Goal: Information Seeking & Learning: Learn about a topic

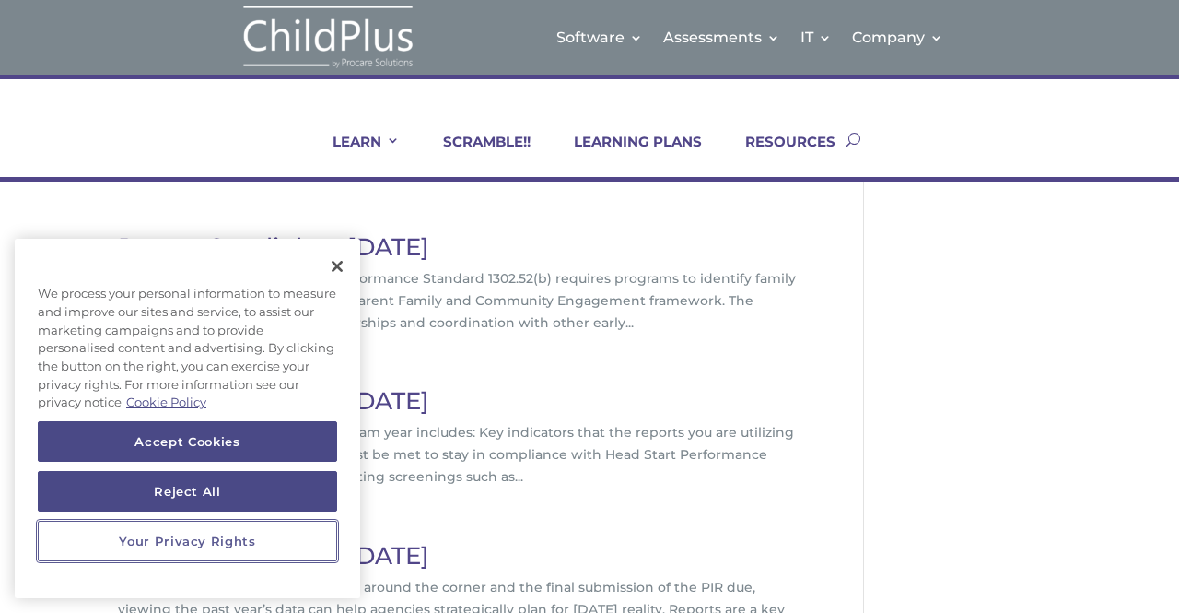
click at [200, 541] on button "Your Privacy Rights" at bounding box center [187, 541] width 299 height 41
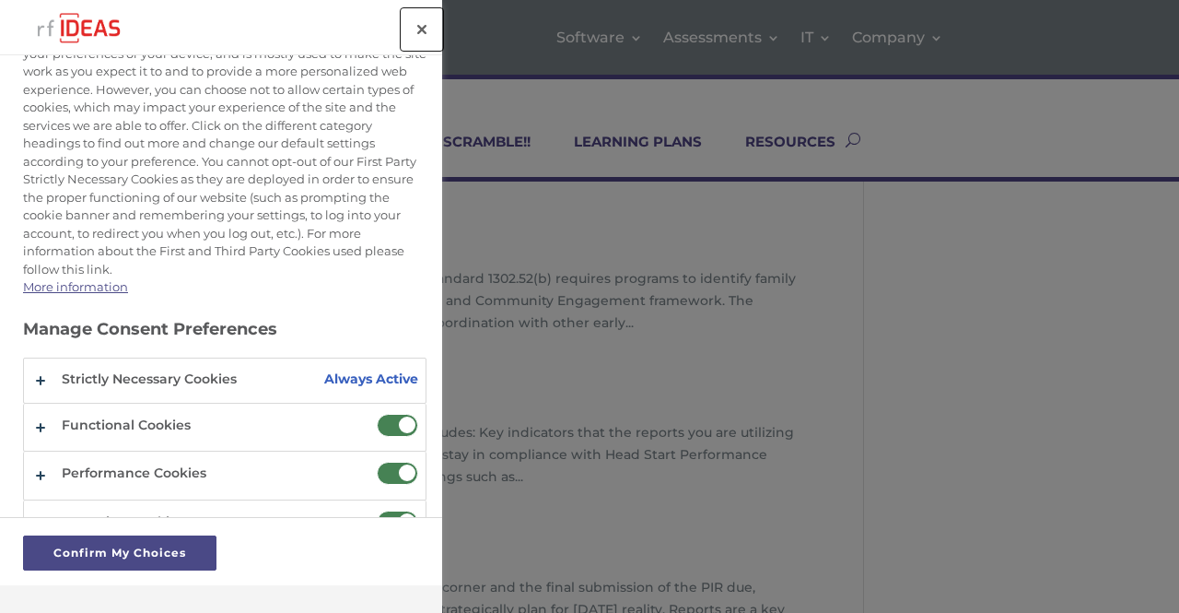
scroll to position [123, 0]
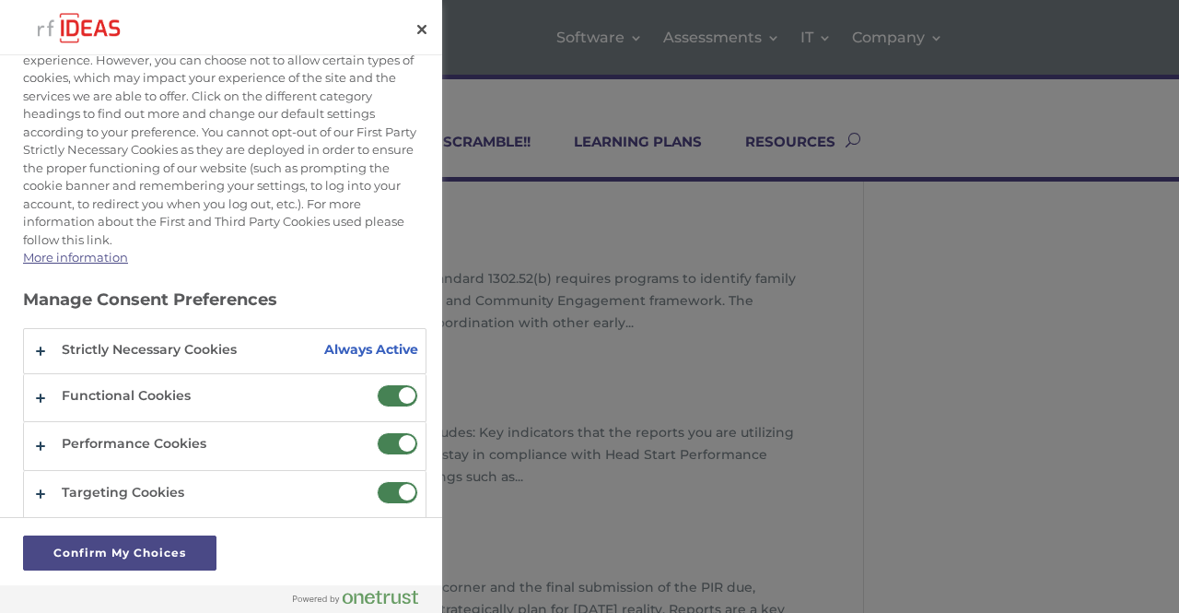
click at [391, 390] on span "Do Not Sell or Share My Personal Data" at bounding box center [397, 395] width 41 height 23
click at [377, 384] on input "Functional Cookies" at bounding box center [377, 384] width 0 height 0
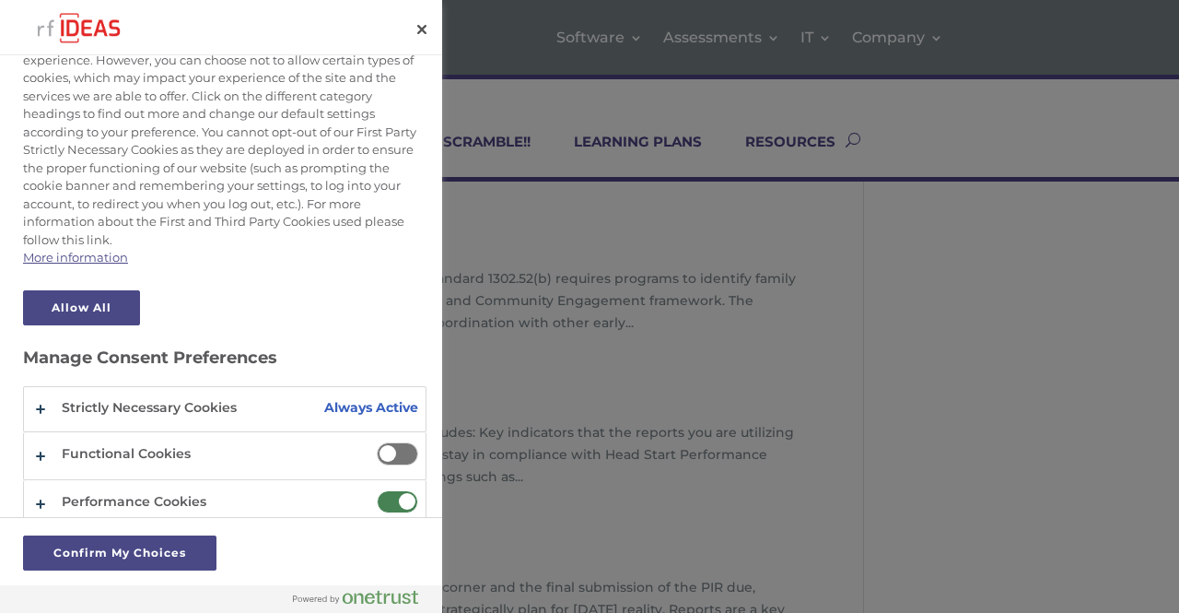
click at [392, 491] on span "Do Not Sell or Share My Personal Data" at bounding box center [397, 501] width 41 height 23
click at [377, 490] on input "Performance Cookies" at bounding box center [377, 490] width 0 height 0
click at [182, 552] on button "Confirm My Choices" at bounding box center [119, 552] width 193 height 35
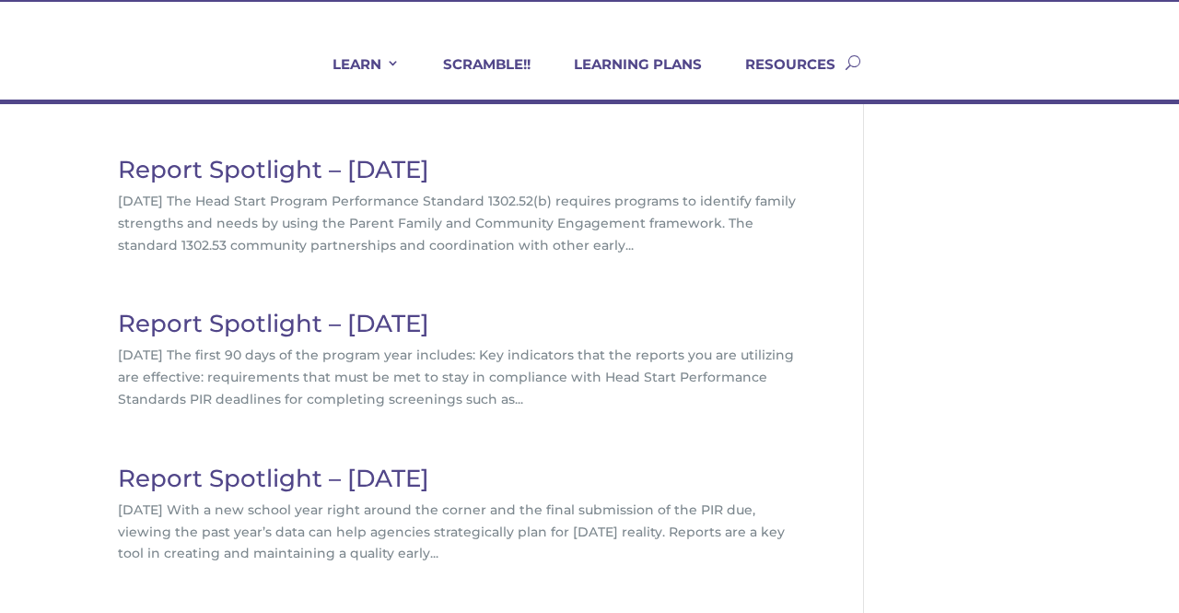
scroll to position [77, 0]
click at [429, 167] on link "Report Spotlight – November 2022" at bounding box center [273, 169] width 311 height 29
click at [276, 327] on link "Report Spotlight – October 2022" at bounding box center [273, 323] width 311 height 29
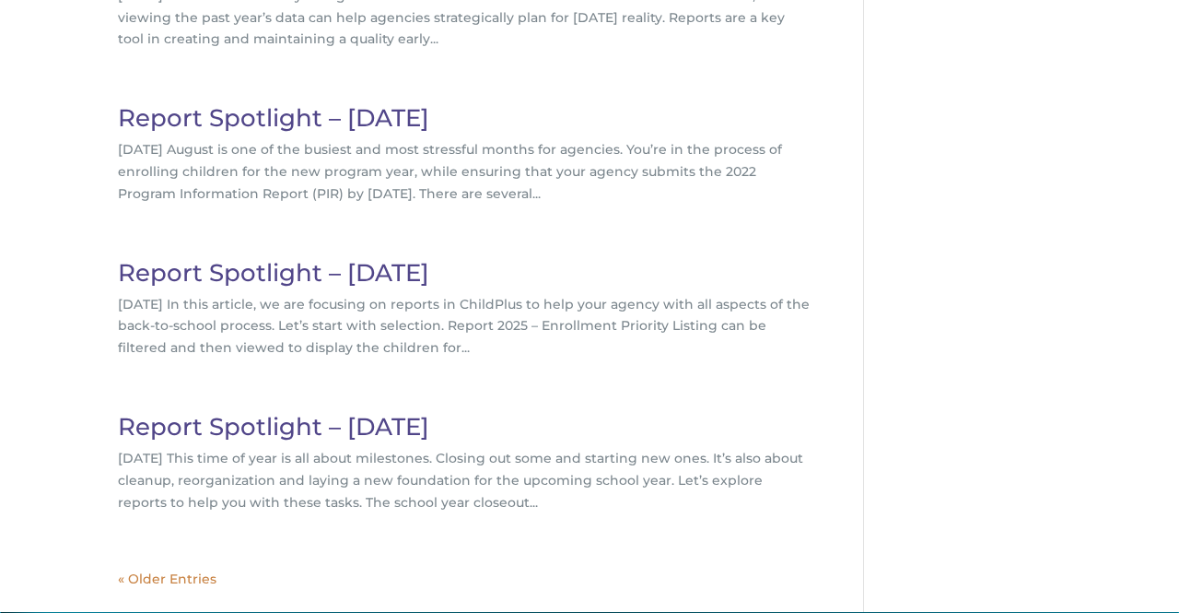
scroll to position [593, 0]
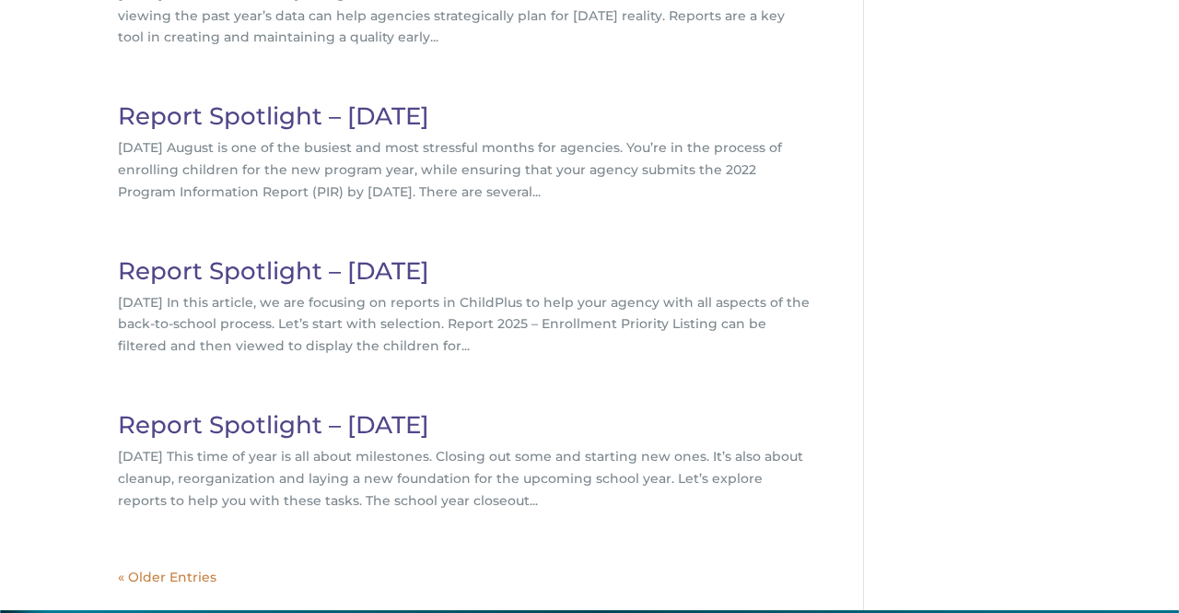
click at [295, 272] on link "Report Spotlight – July 2022" at bounding box center [273, 270] width 311 height 29
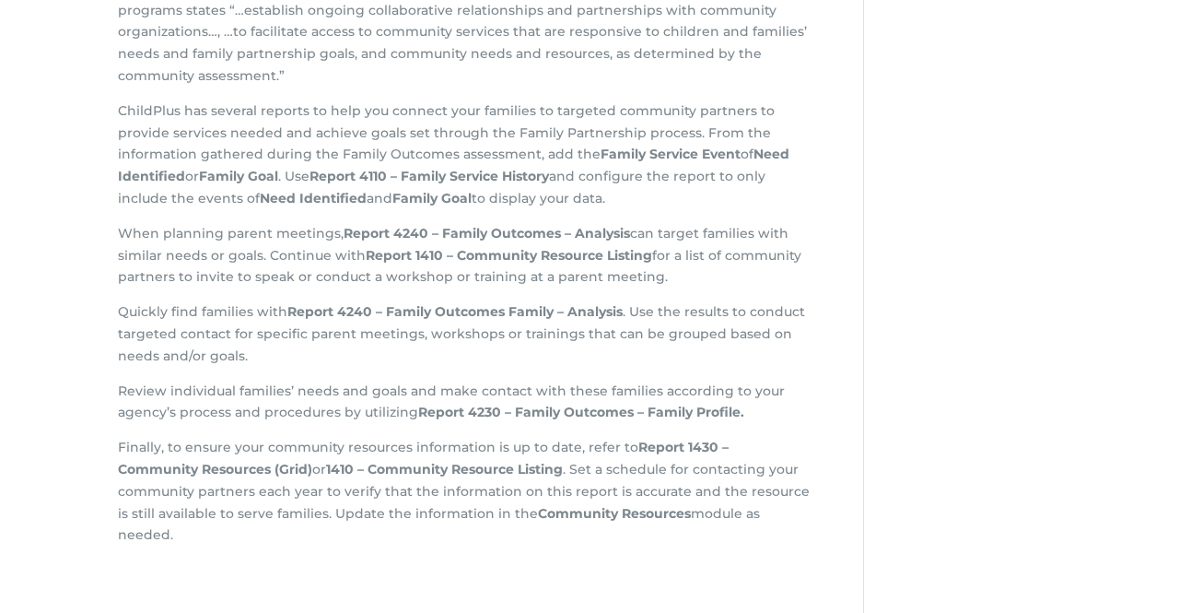
scroll to position [652, 0]
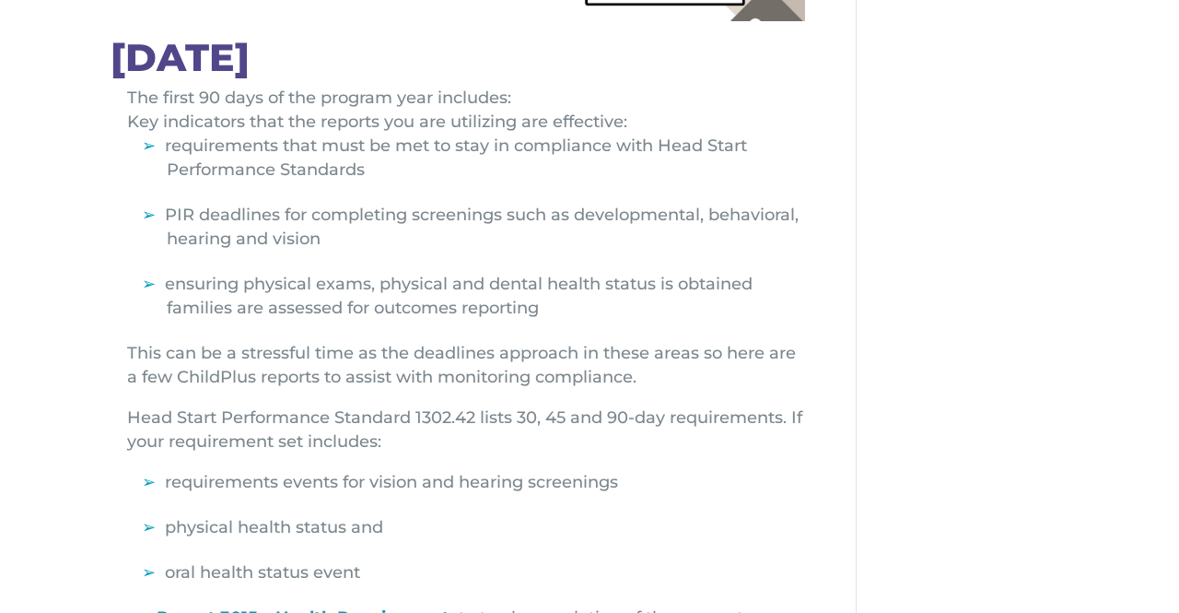
scroll to position [512, 7]
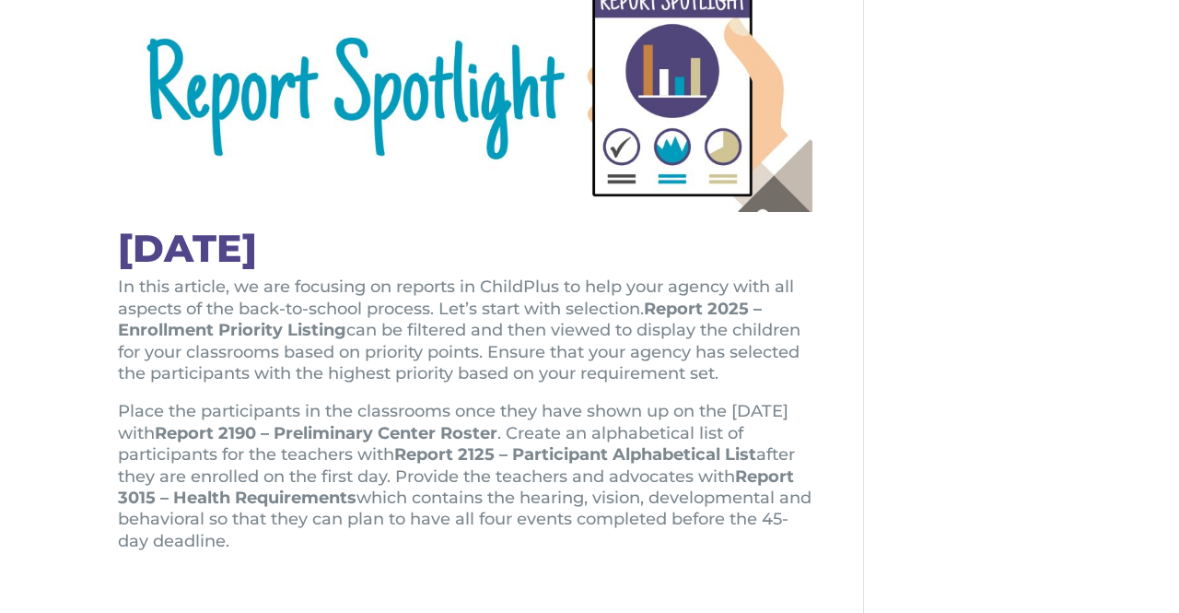
scroll to position [328, 0]
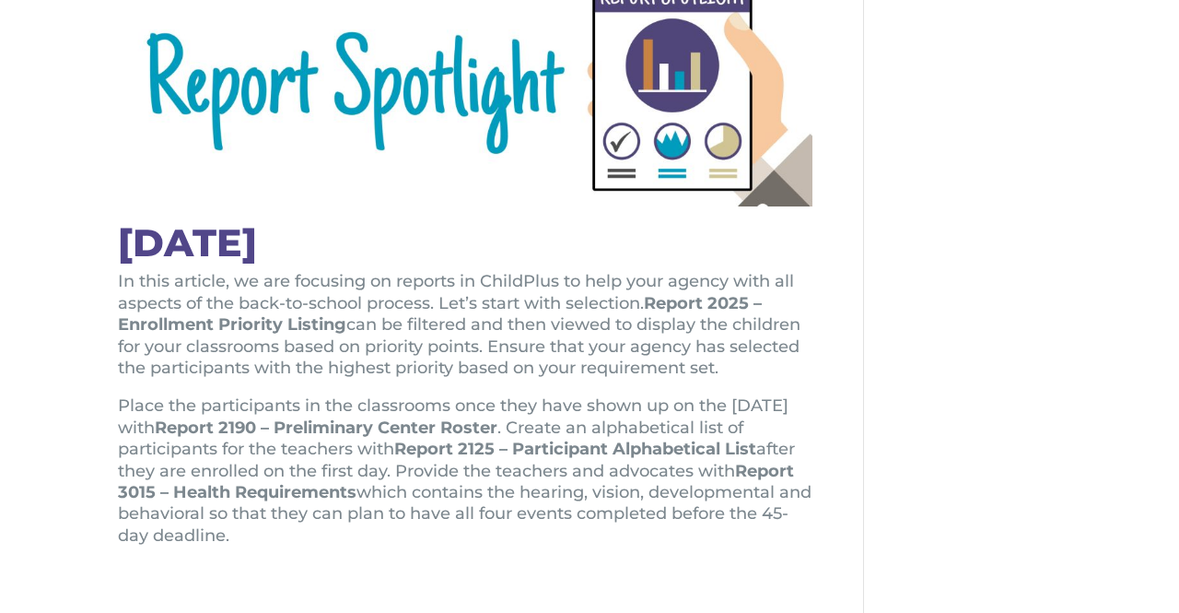
click at [713, 302] on strong "Report 2025 – Enrollment Priority Listing" at bounding box center [440, 313] width 644 height 41
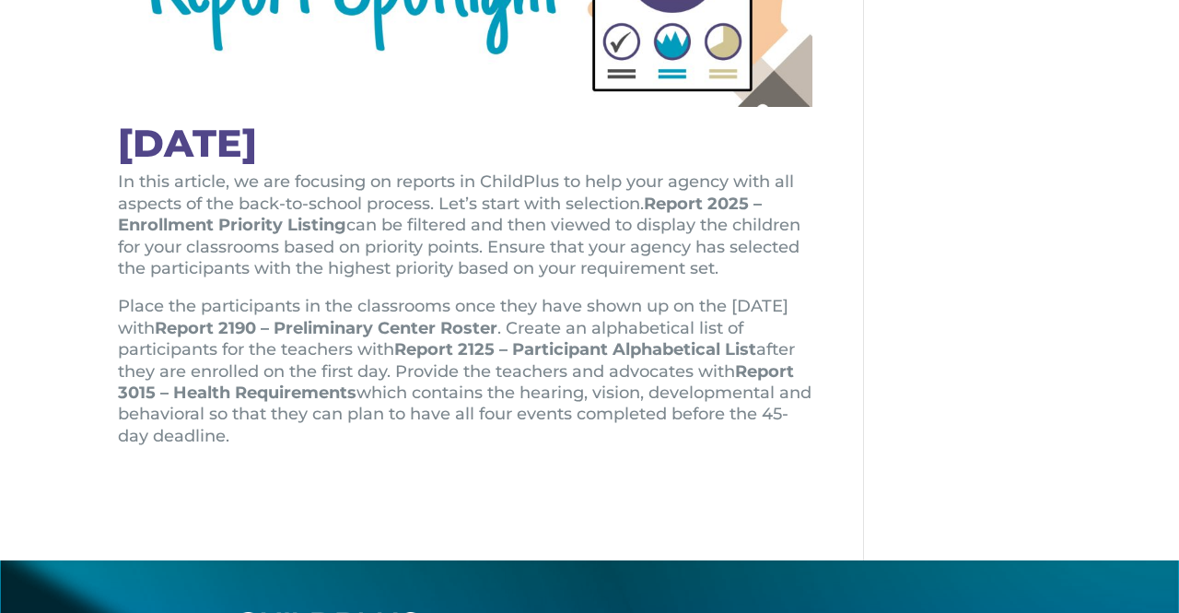
scroll to position [372, 0]
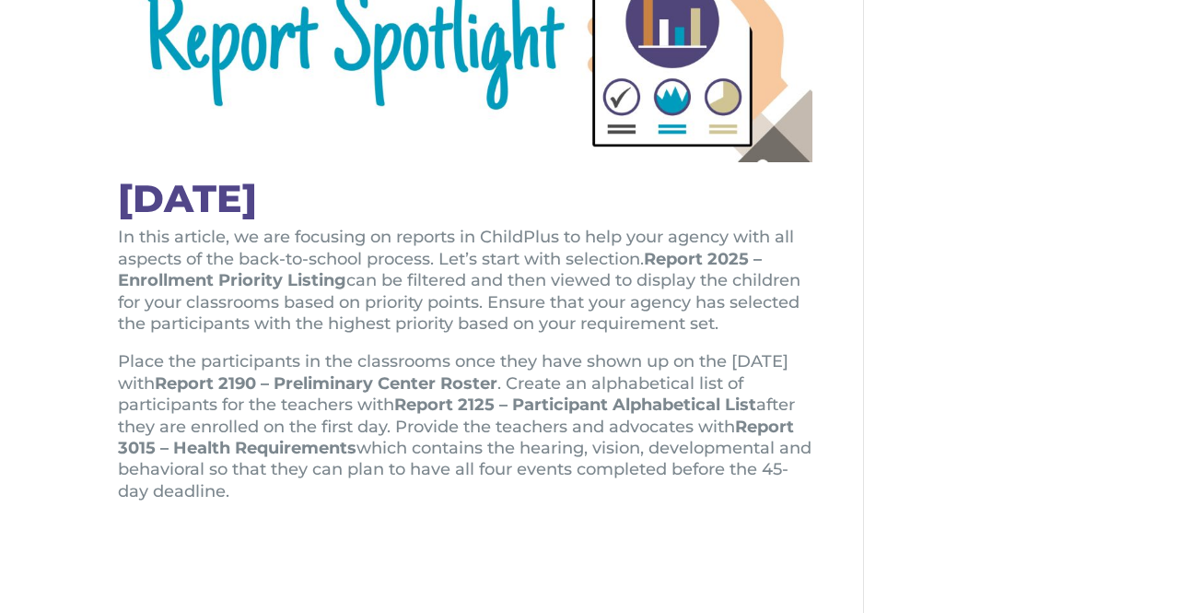
click at [230, 200] on h1 "July 2022" at bounding box center [465, 203] width 695 height 47
click at [702, 71] on img at bounding box center [465, 37] width 695 height 249
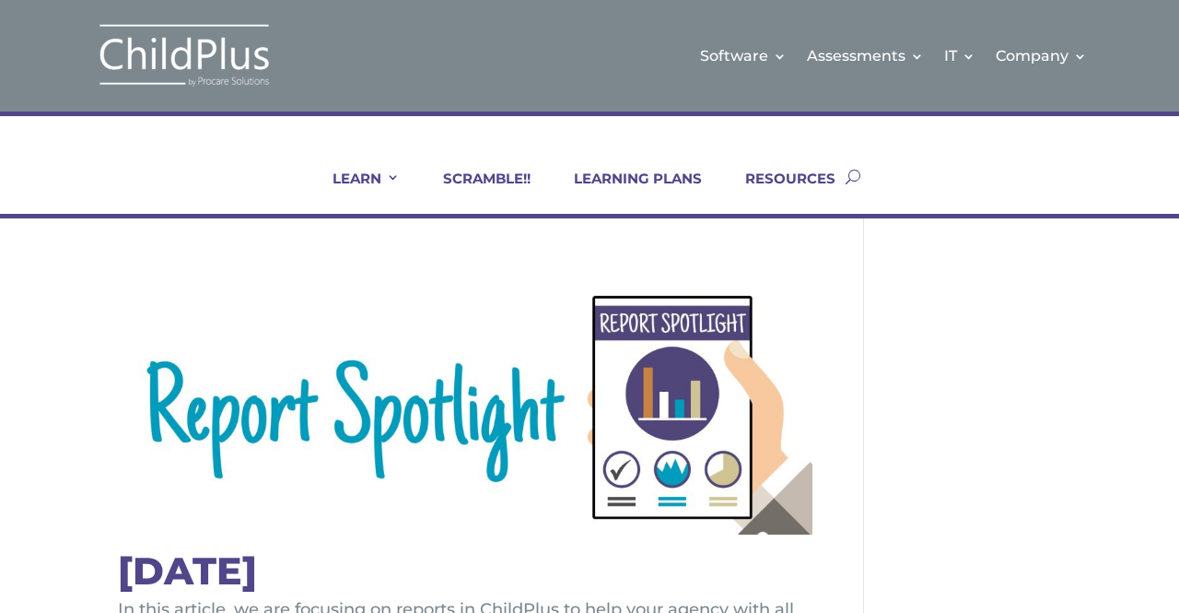
scroll to position [1, 0]
click at [772, 172] on link "RESOURCES" at bounding box center [778, 191] width 113 height 44
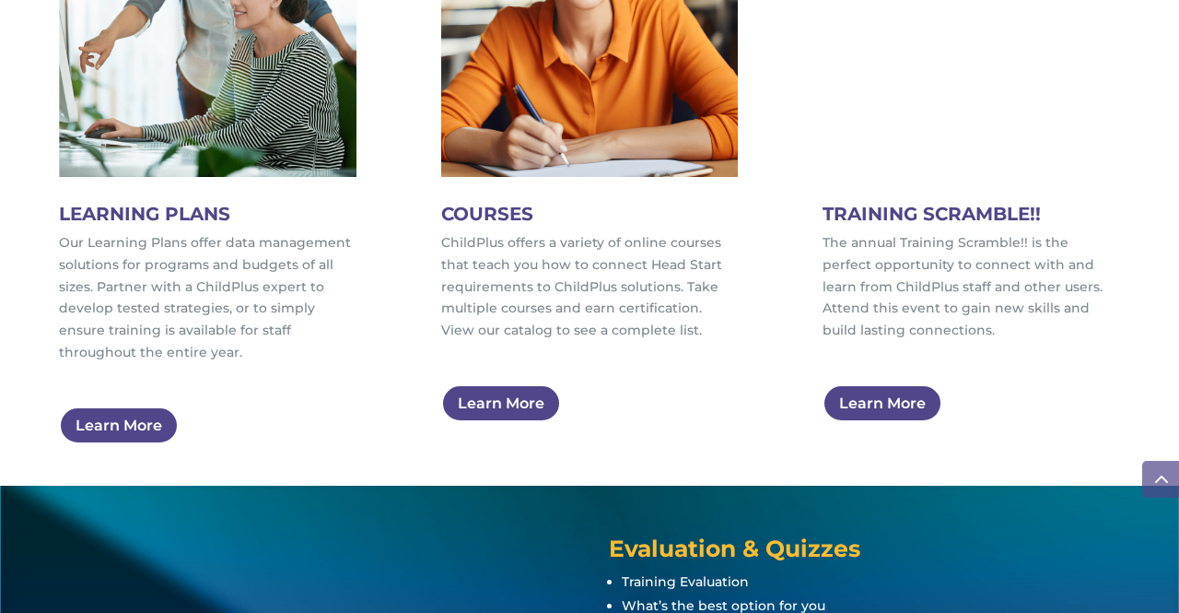
scroll to position [1112, 0]
